Goal: Navigation & Orientation: Find specific page/section

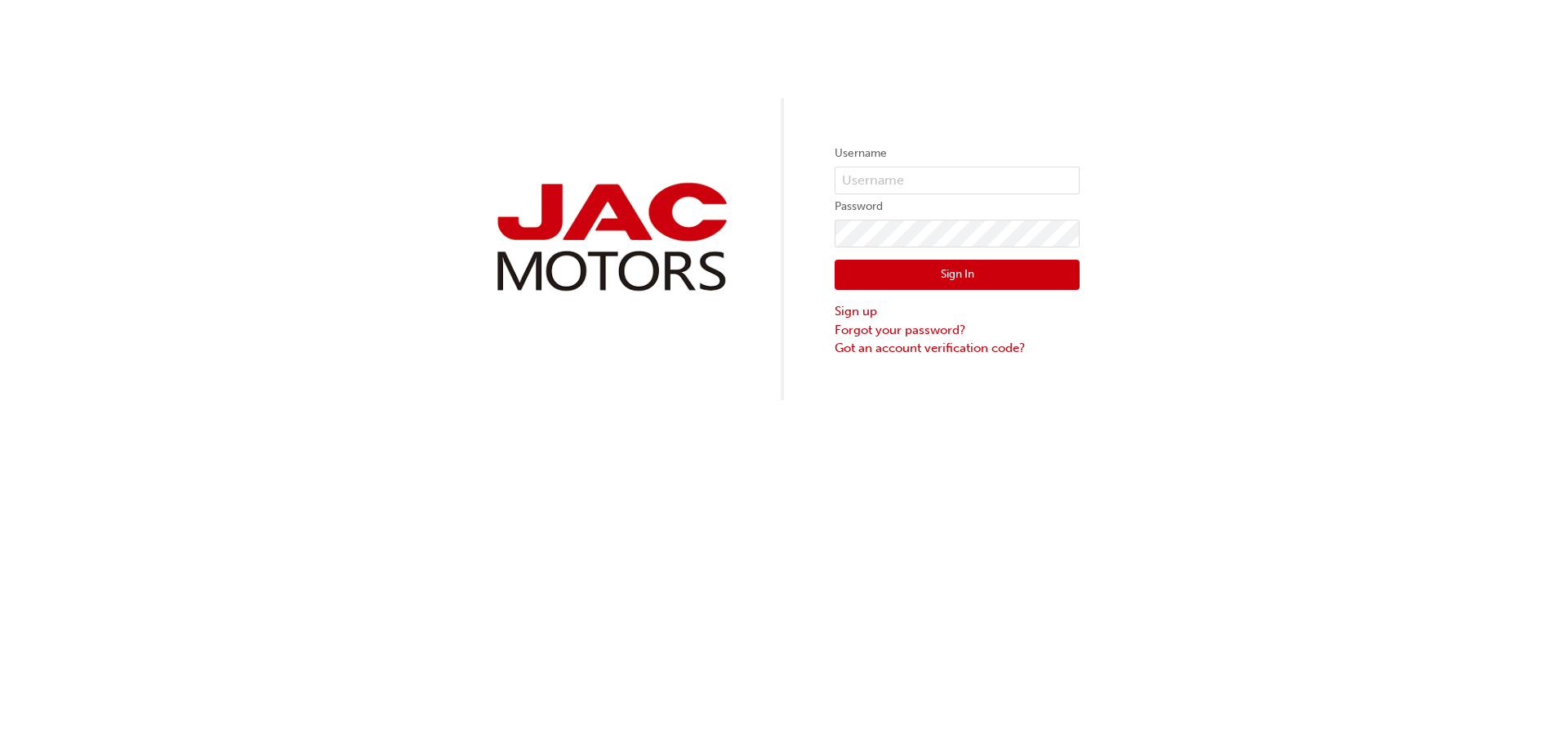
click at [930, 165] on form "Username Password Sign In Sign up Forgot your password? Got an account verifica…" at bounding box center [957, 250] width 245 height 214
click at [916, 184] on input "text" at bounding box center [957, 180] width 245 height 28
type input "YP972"
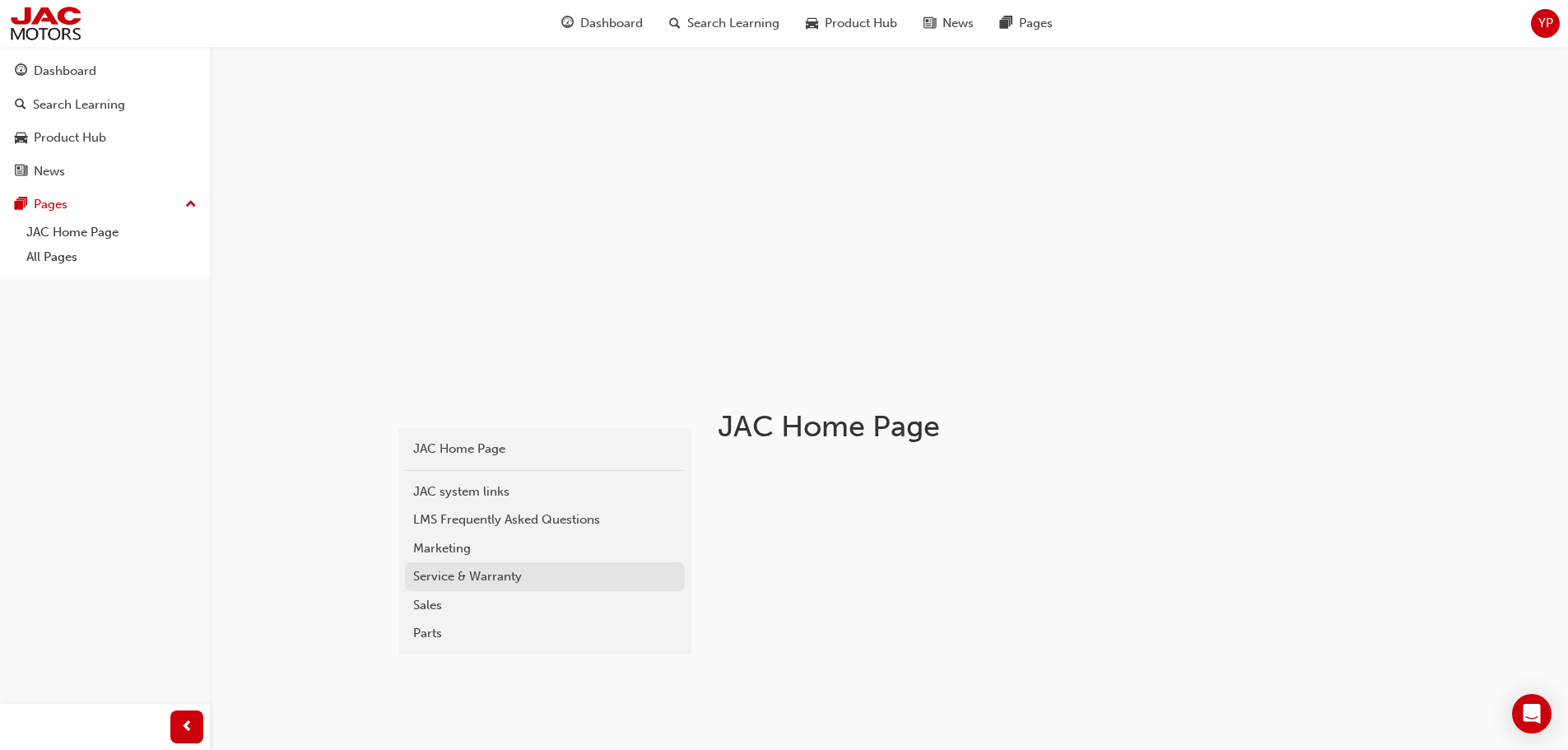
click at [467, 579] on div "Service & Warranty" at bounding box center [545, 576] width 264 height 19
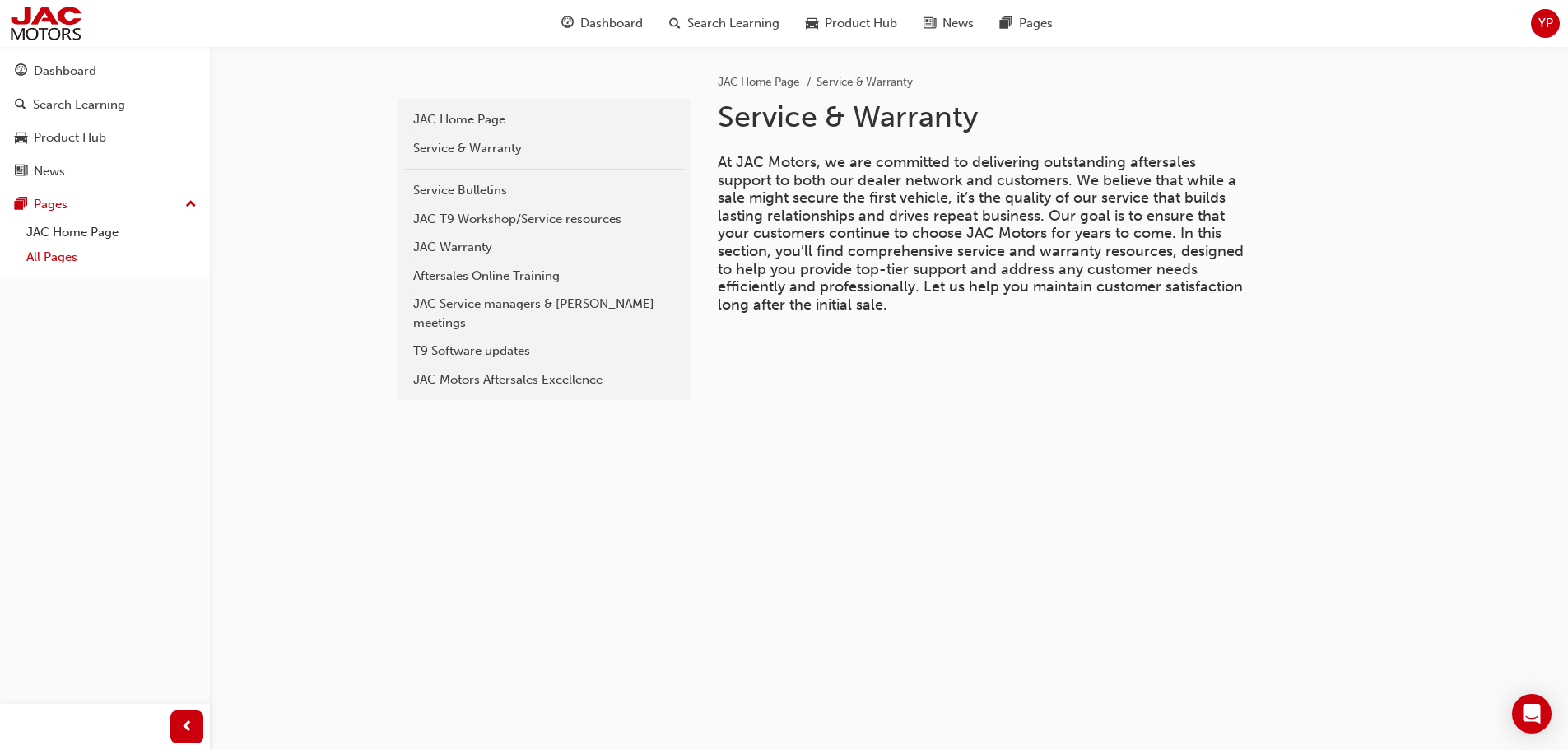
click at [47, 261] on link "All Pages" at bounding box center [111, 257] width 183 height 26
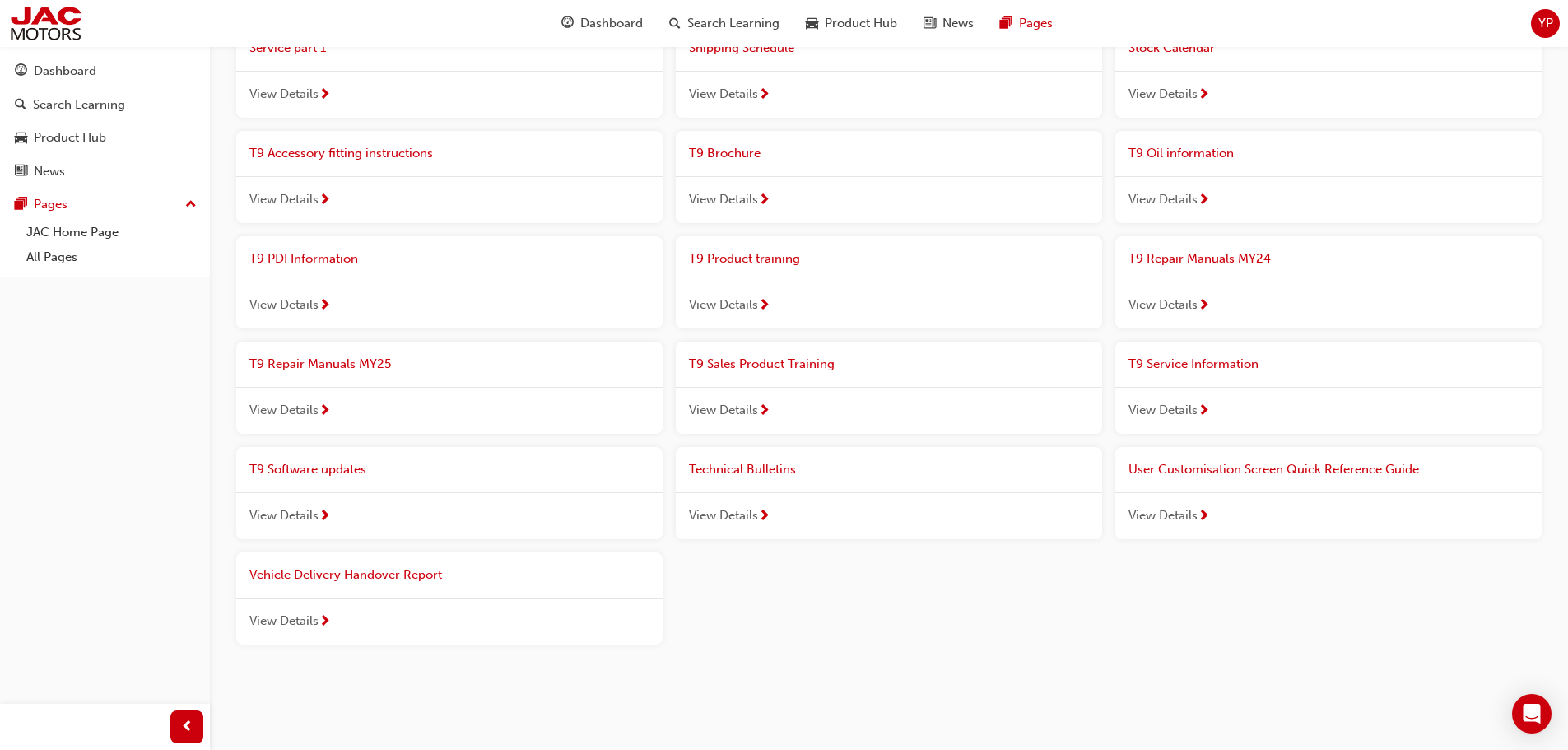
scroll to position [1268, 0]
